Goal: Task Accomplishment & Management: Manage account settings

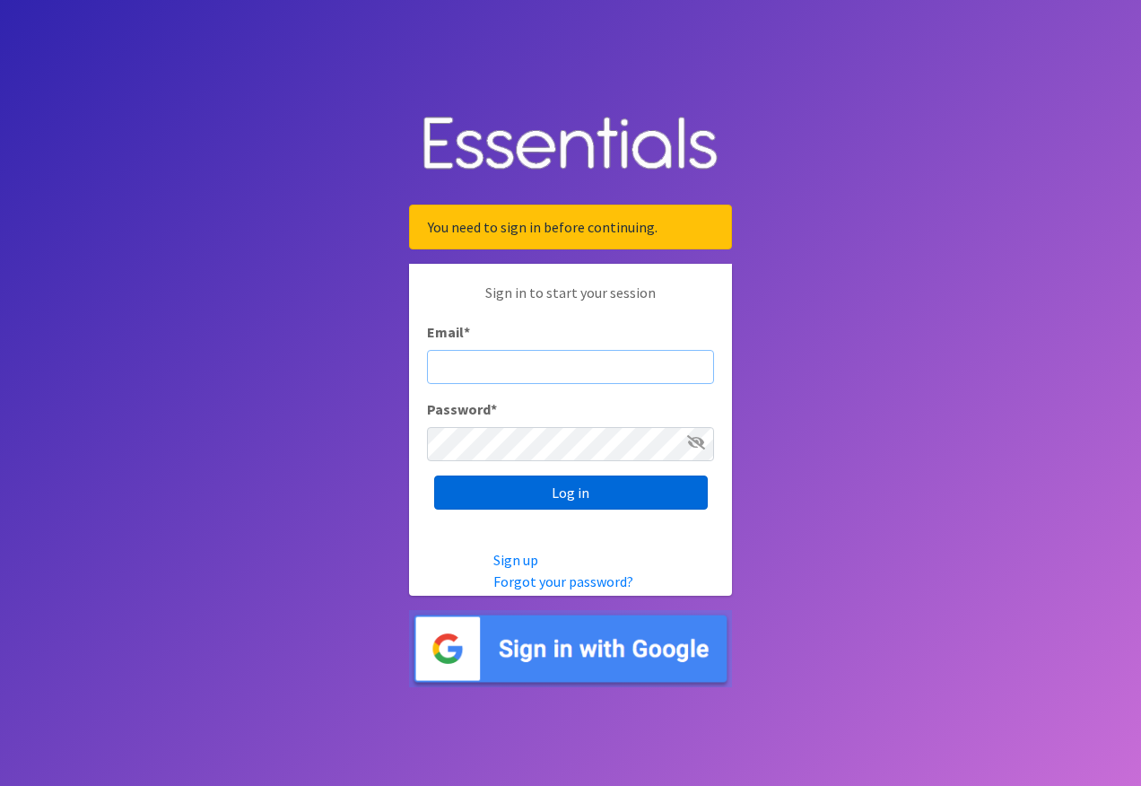
type input "[EMAIL_ADDRESS][DOMAIN_NAME]"
click at [556, 490] on input "Log in" at bounding box center [571, 493] width 274 height 34
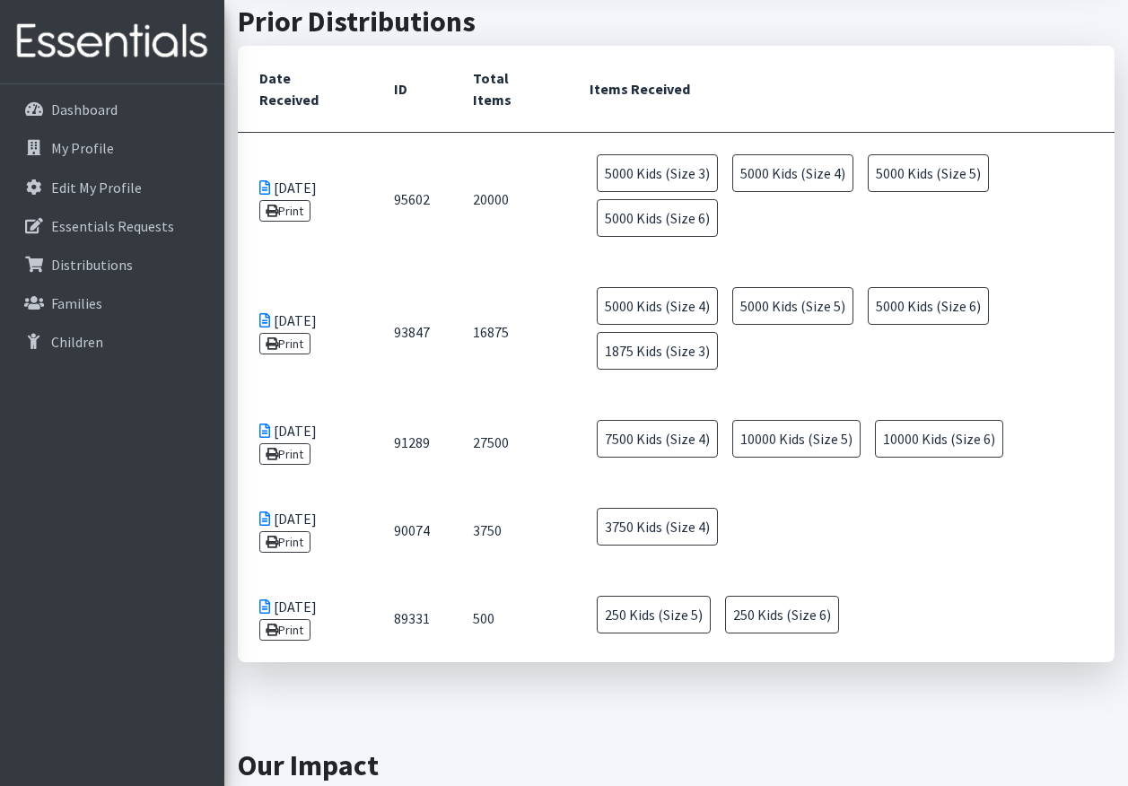
scroll to position [793, 0]
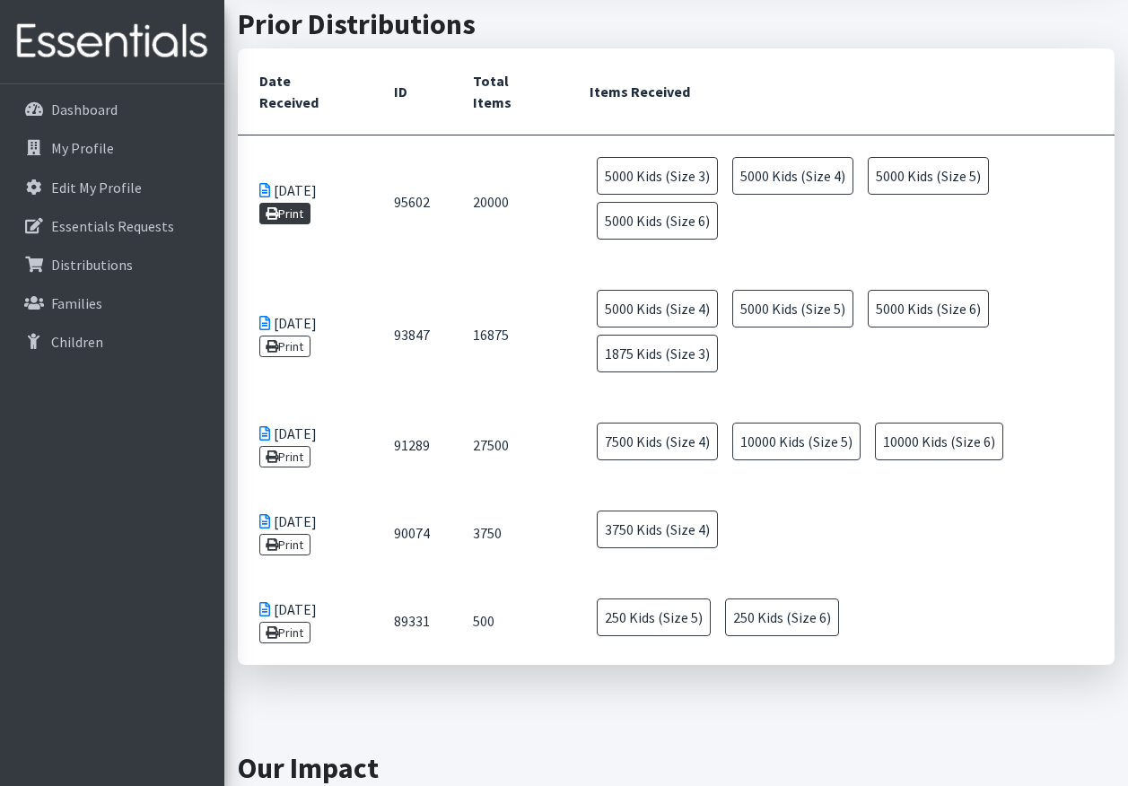
click at [302, 212] on link "Print" at bounding box center [284, 214] width 51 height 22
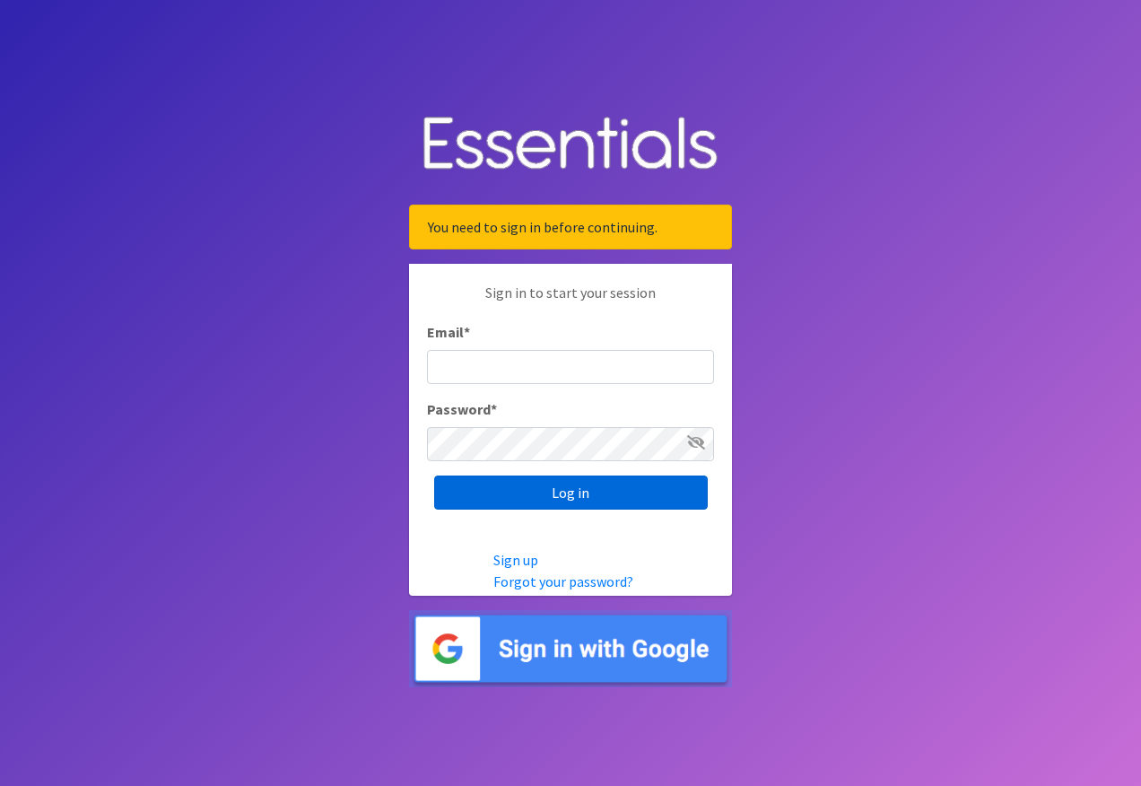
type input "[EMAIL_ADDRESS][DOMAIN_NAME]"
click at [568, 490] on input "Log in" at bounding box center [571, 493] width 274 height 34
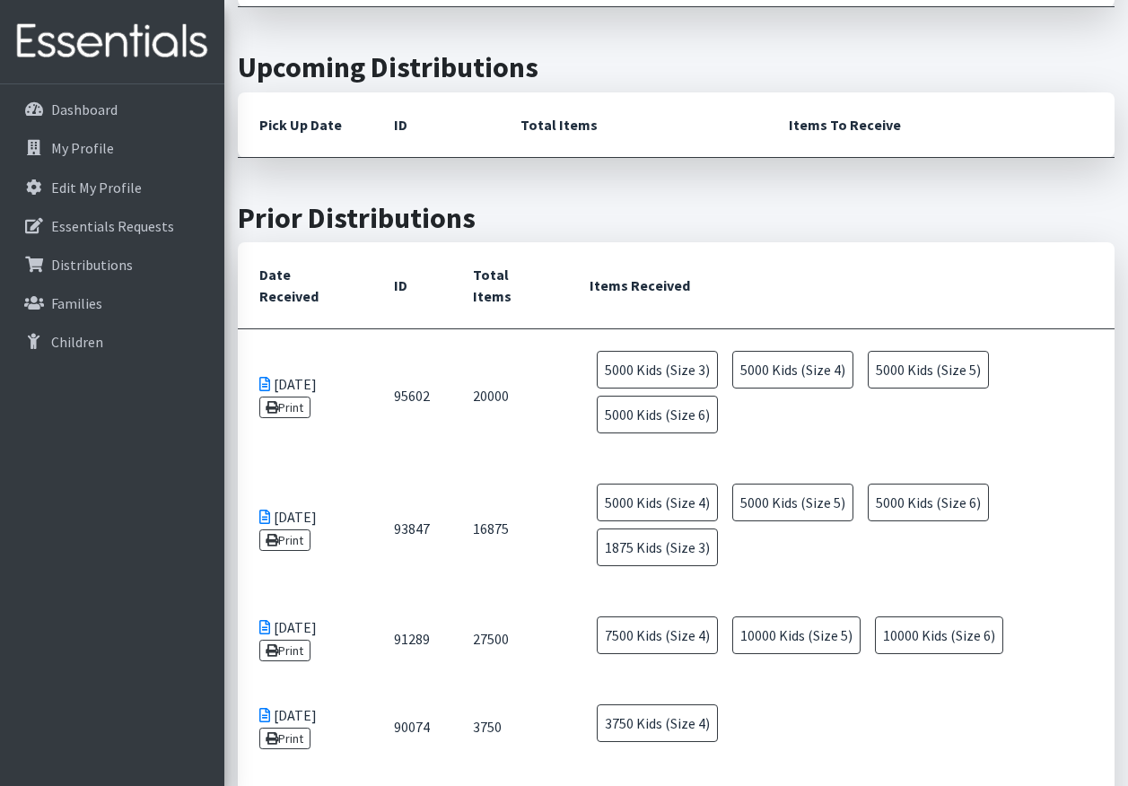
scroll to position [666, 0]
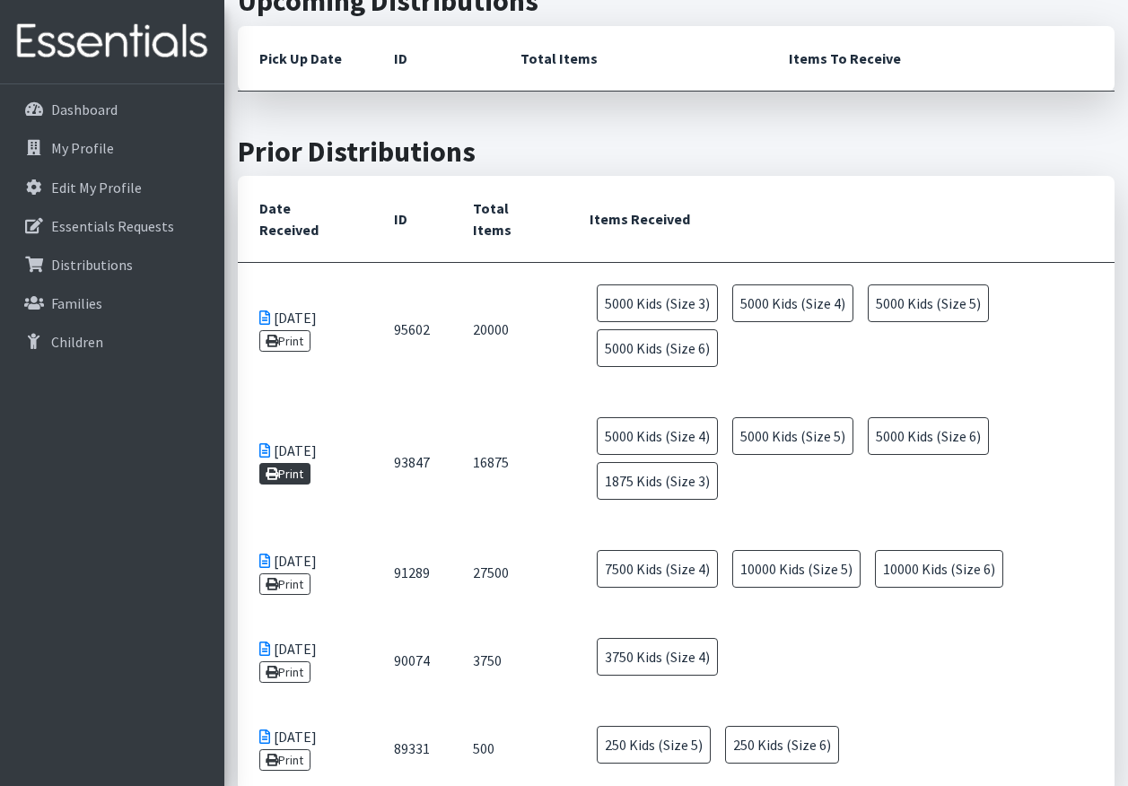
click at [309, 477] on link "Print" at bounding box center [284, 474] width 51 height 22
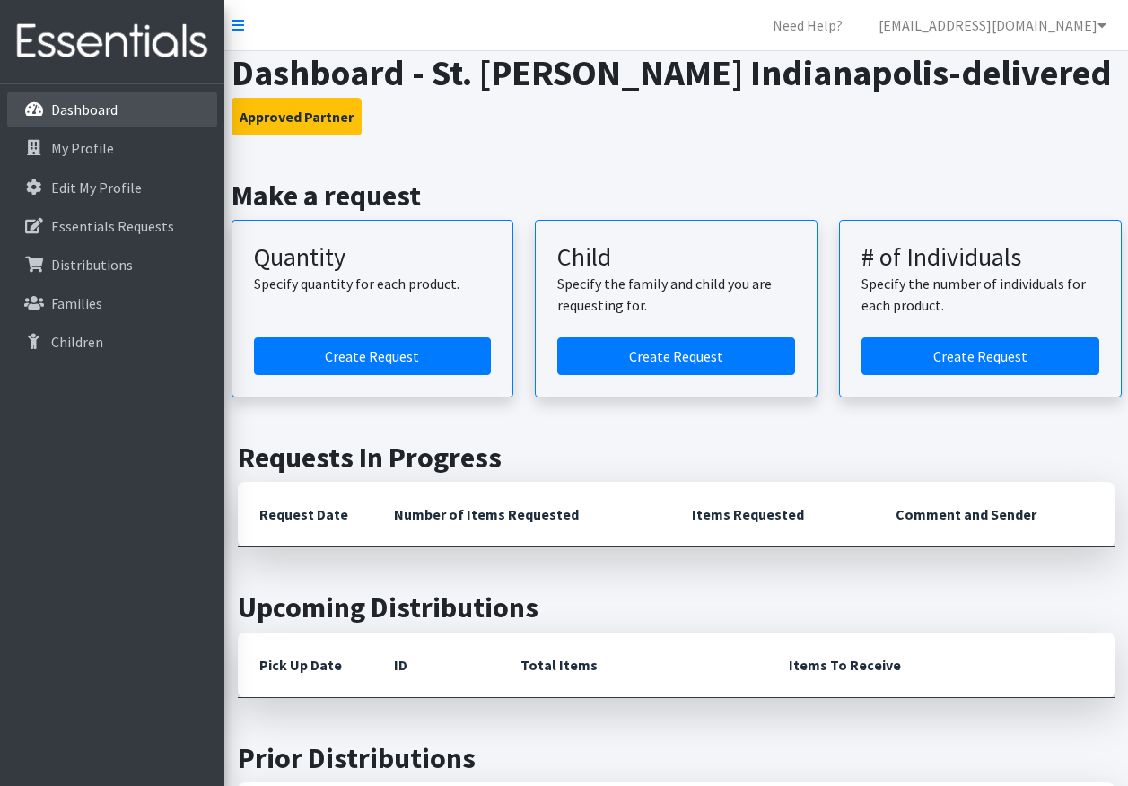
click at [90, 100] on p "Dashboard" at bounding box center [84, 109] width 66 height 18
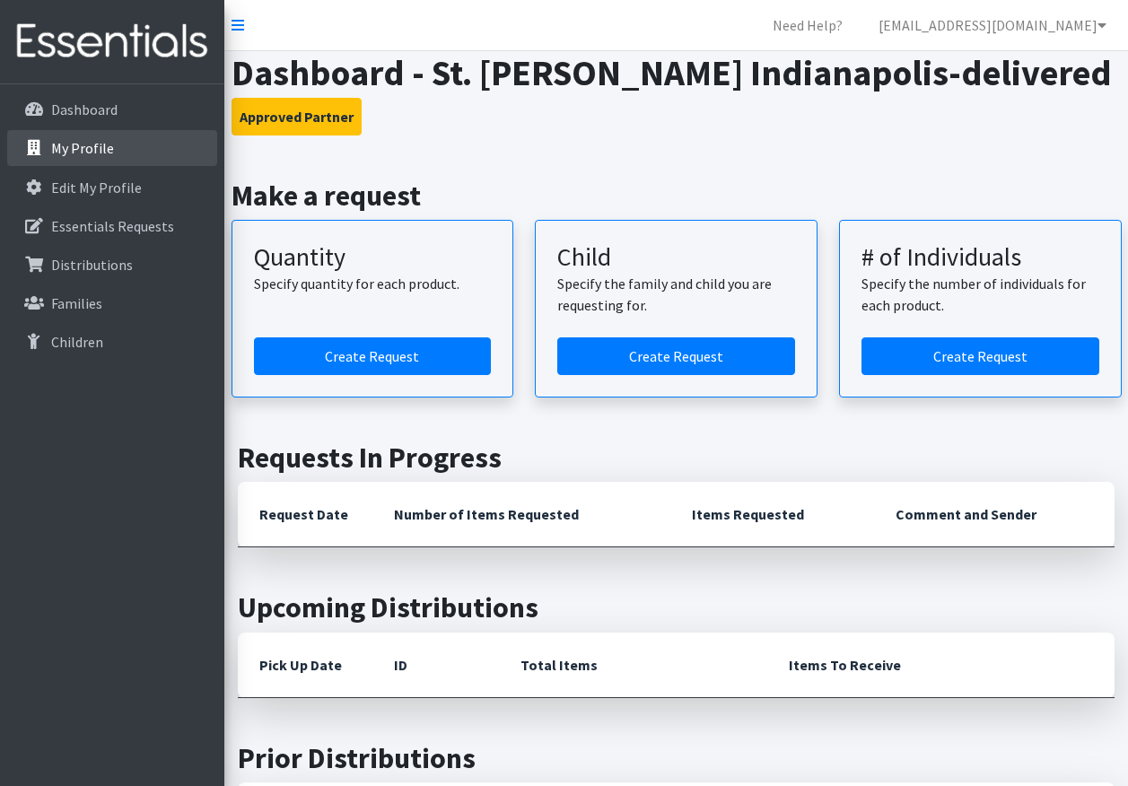
click at [108, 140] on p "My Profile" at bounding box center [82, 148] width 63 height 18
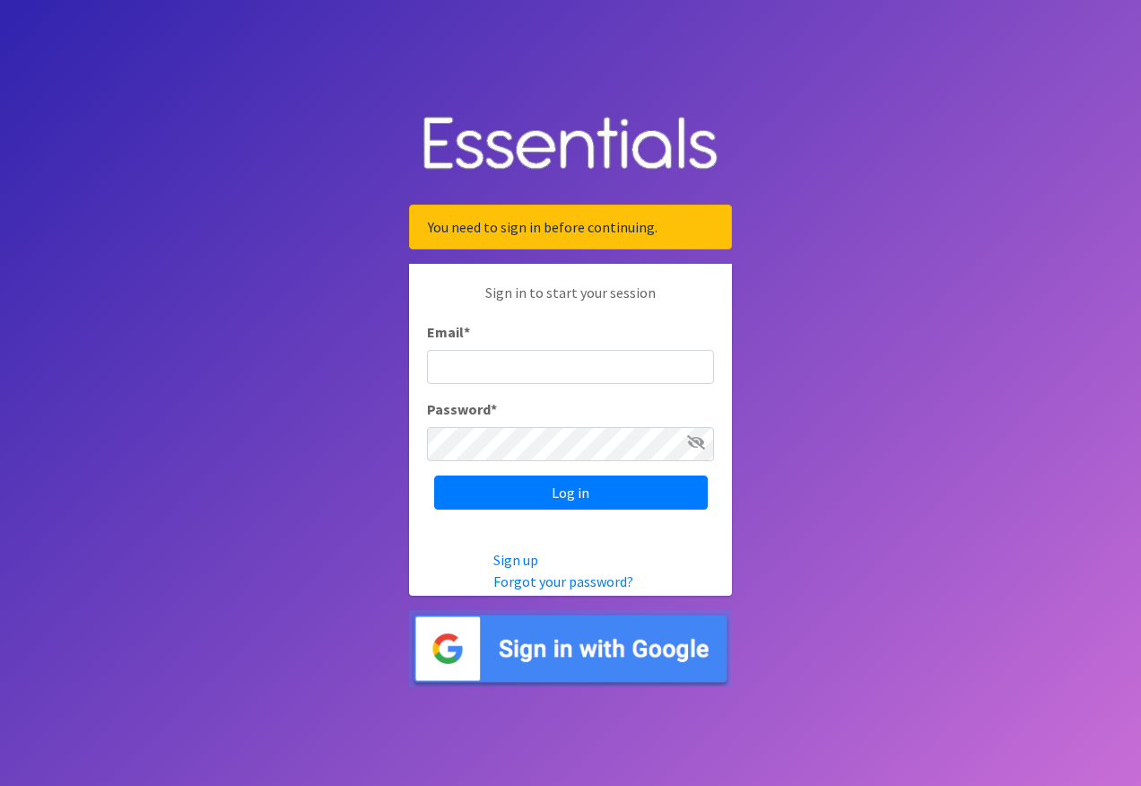
type input "[EMAIL_ADDRESS][DOMAIN_NAME]"
click at [701, 443] on icon at bounding box center [696, 442] width 18 height 14
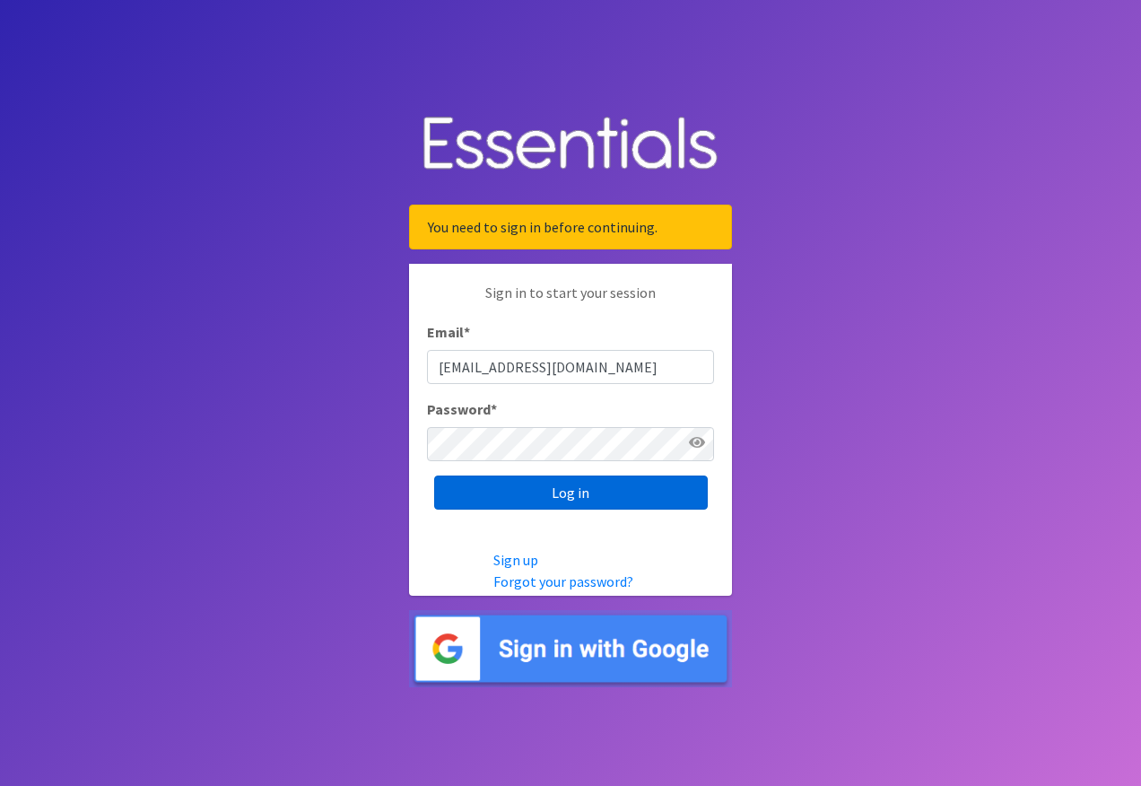
click at [604, 497] on input "Log in" at bounding box center [571, 493] width 274 height 34
